Goal: Transaction & Acquisition: Subscribe to service/newsletter

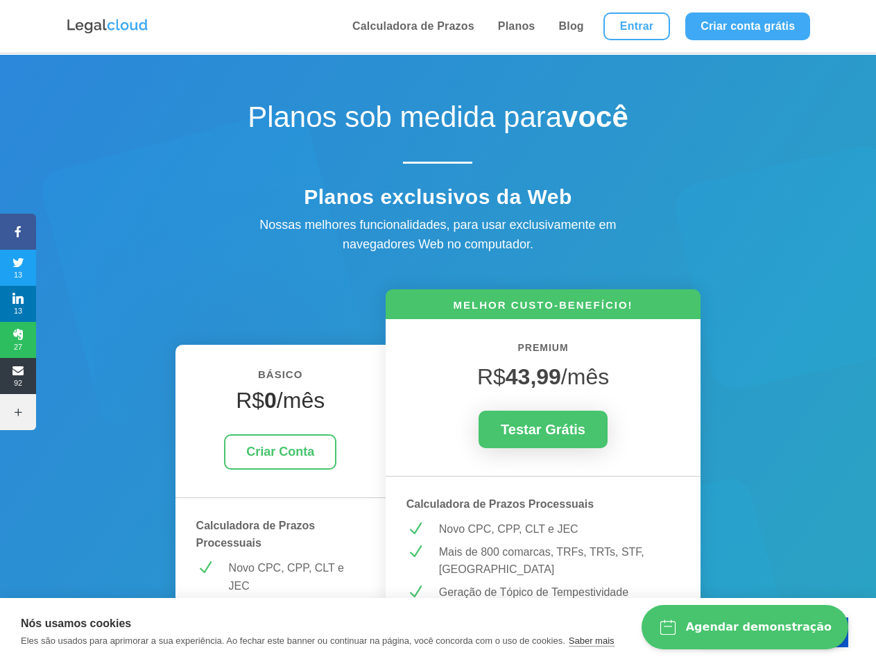
click at [18, 232] on icon at bounding box center [18, 231] width 36 height 11
click at [18, 268] on span "13" at bounding box center [18, 268] width 36 height 22
click at [18, 304] on span "13" at bounding box center [18, 304] width 36 height 22
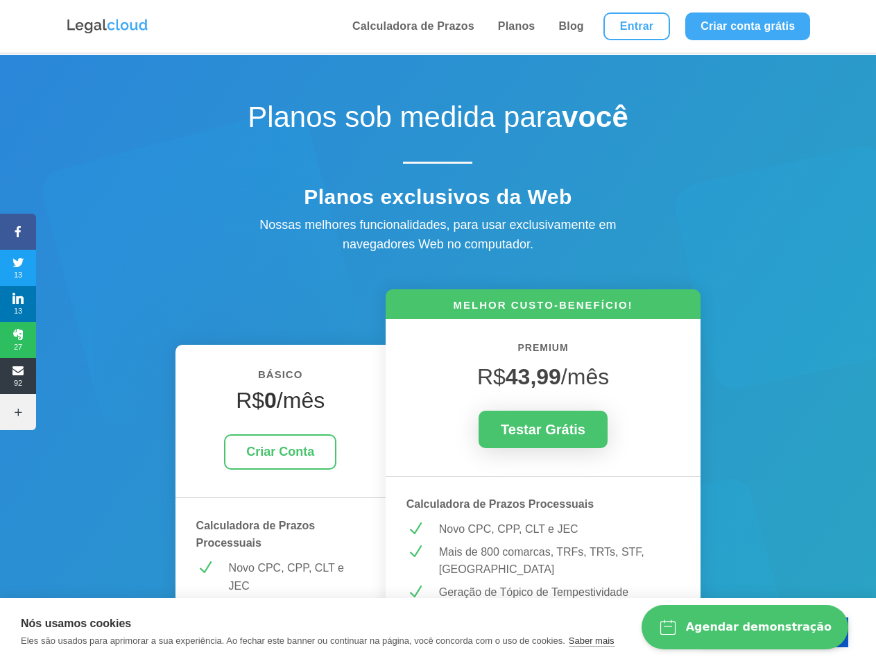
click at [18, 340] on span "27" at bounding box center [18, 340] width 36 height 22
click at [18, 376] on span "92" at bounding box center [18, 376] width 36 height 22
click at [18, 412] on icon at bounding box center [18, 412] width 36 height 11
